Goal: Information Seeking & Learning: Compare options

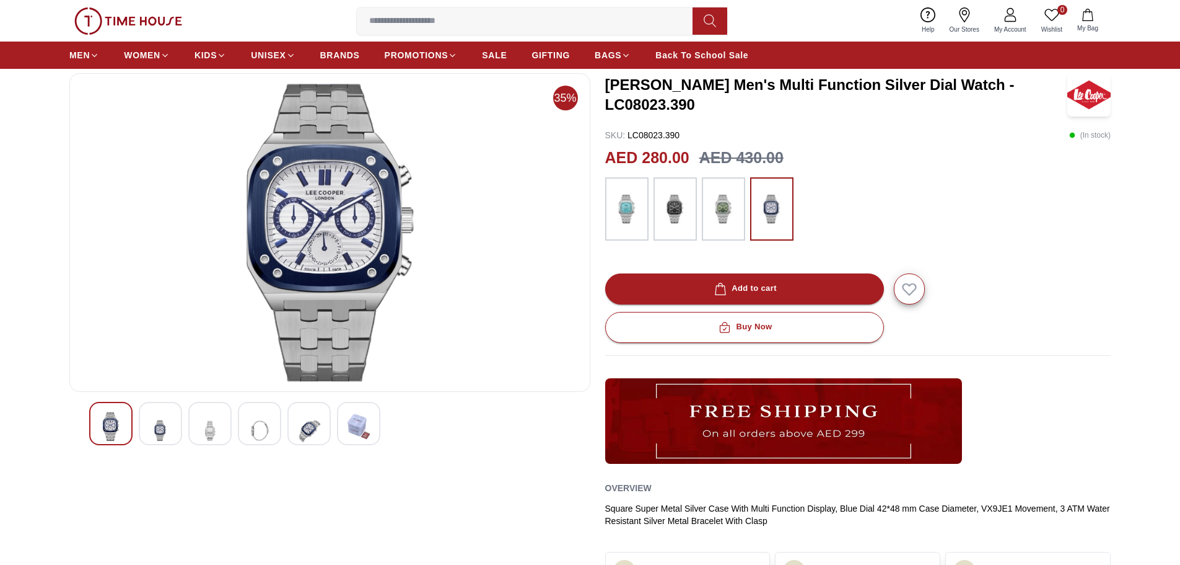
scroll to position [62, 0]
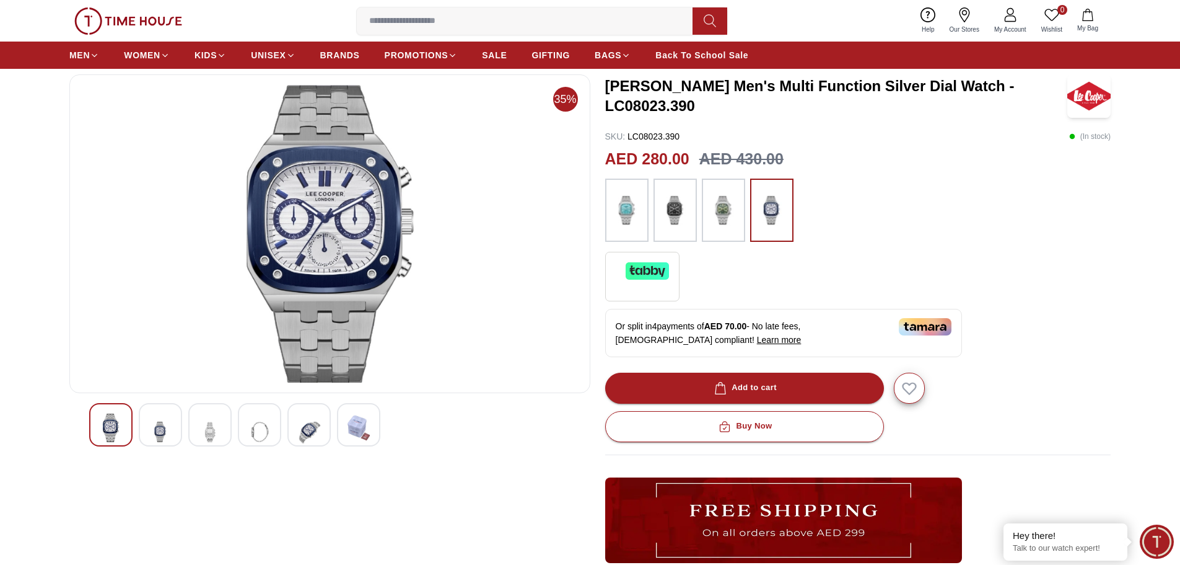
click at [174, 416] on div at bounding box center [160, 424] width 43 height 43
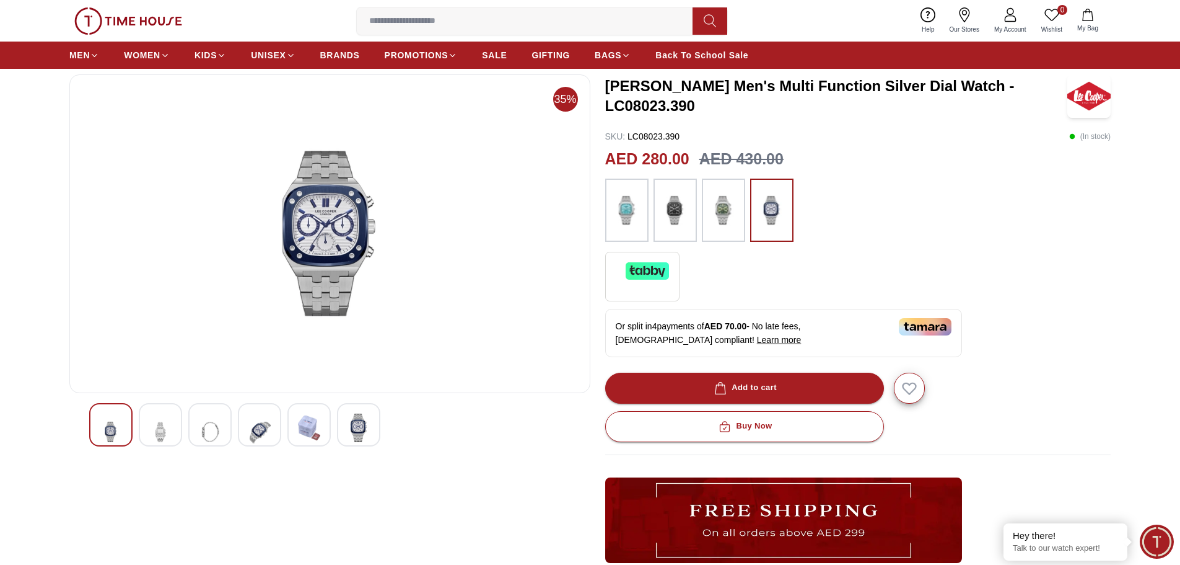
click at [203, 416] on img at bounding box center [210, 431] width 22 height 37
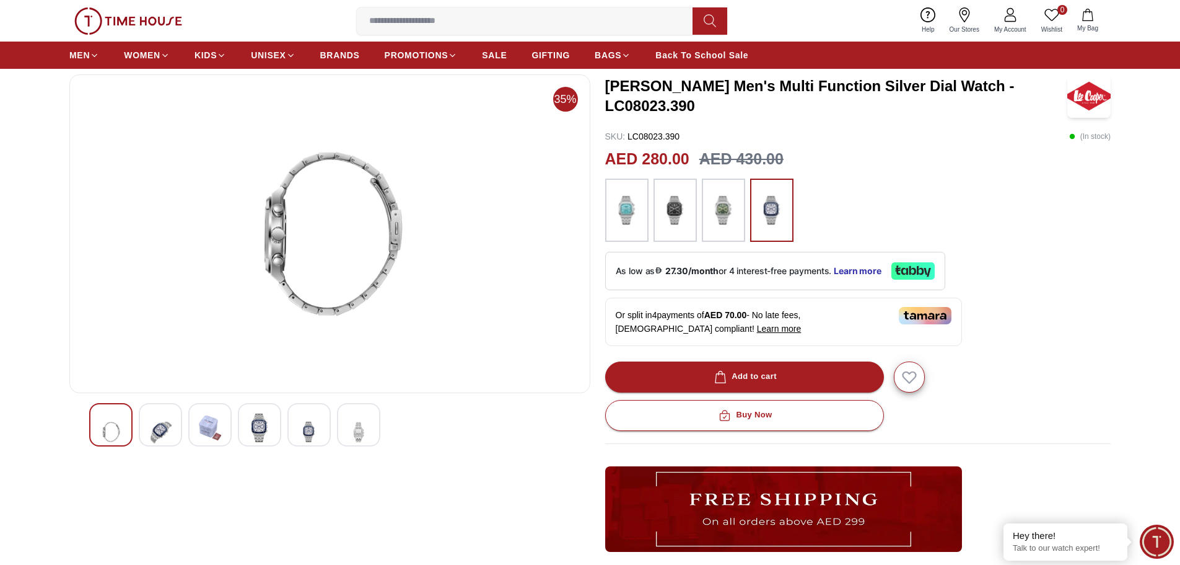
click at [257, 416] on img at bounding box center [259, 427] width 22 height 29
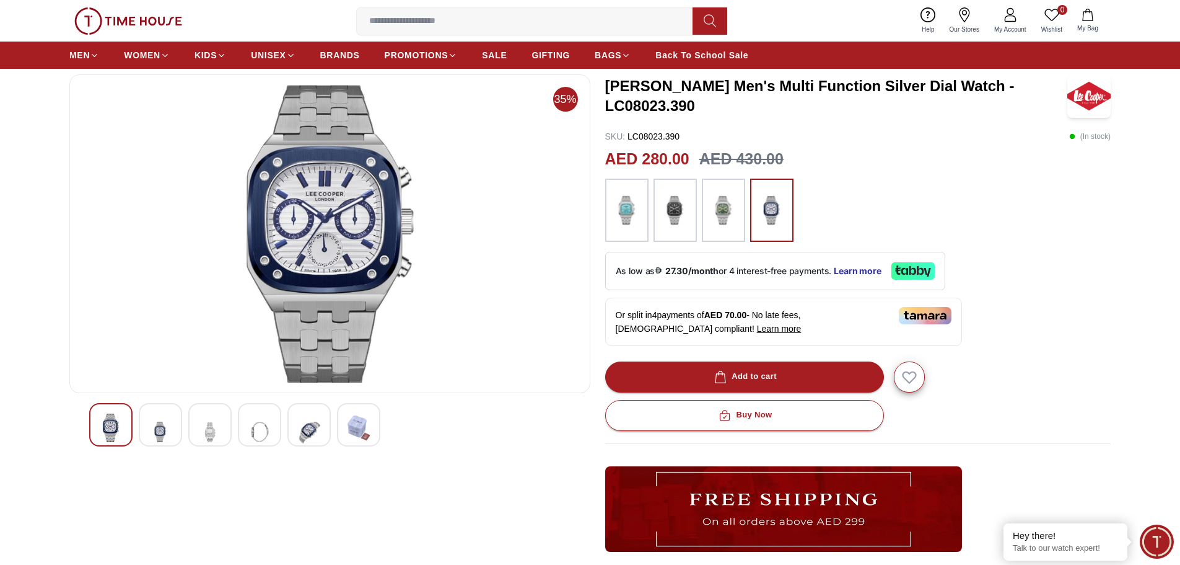
click at [718, 212] on img at bounding box center [723, 210] width 31 height 51
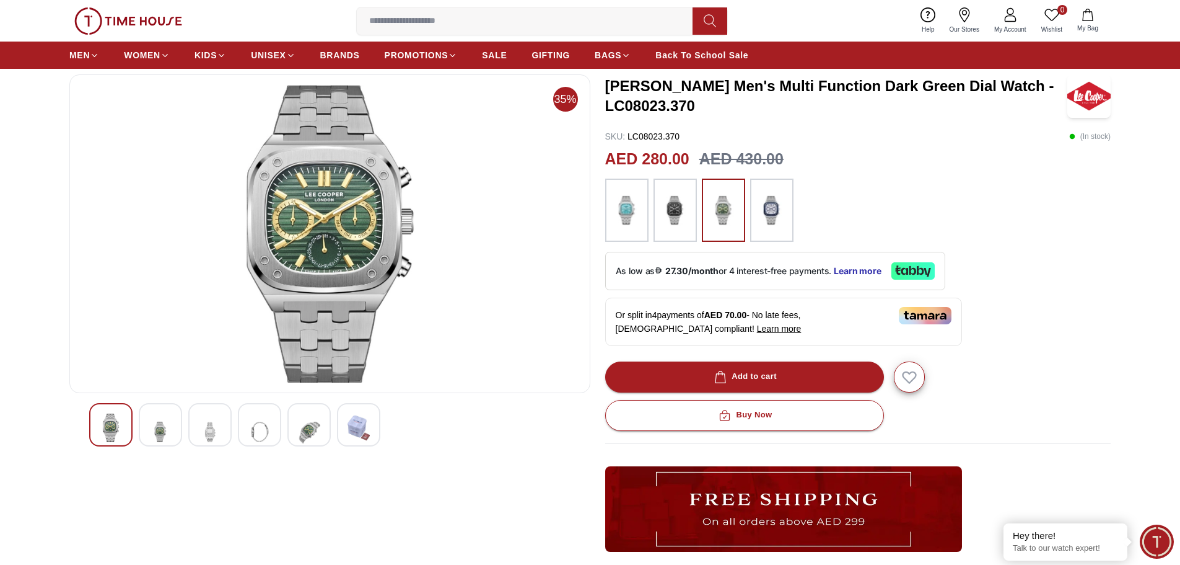
click at [674, 209] on img at bounding box center [675, 210] width 31 height 51
